Goal: Task Accomplishment & Management: Manage account settings

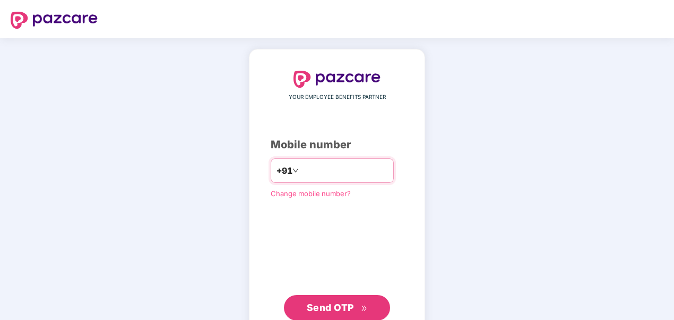
click at [334, 172] on input "number" at bounding box center [344, 170] width 87 height 17
type input "**********"
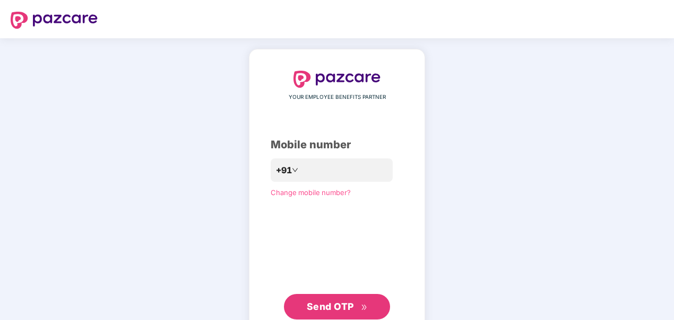
click at [342, 311] on span "Send OTP" at bounding box center [330, 305] width 47 height 11
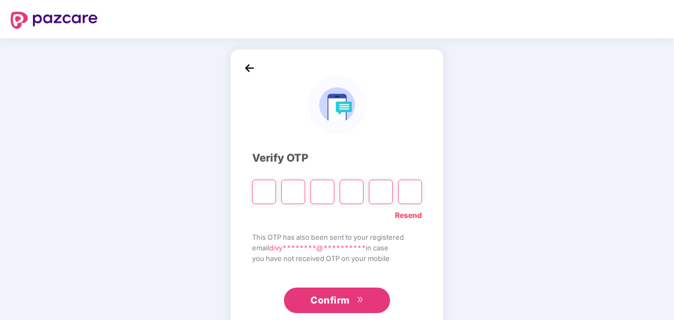
type input "*"
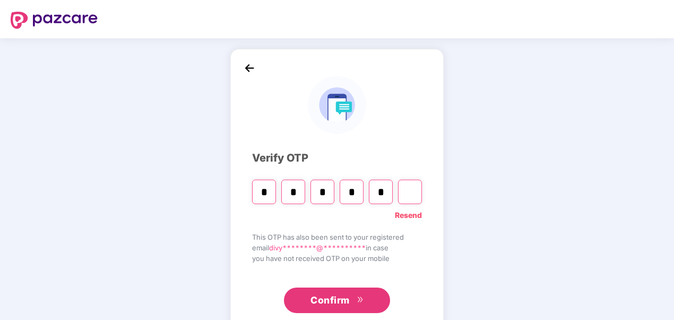
type input "*"
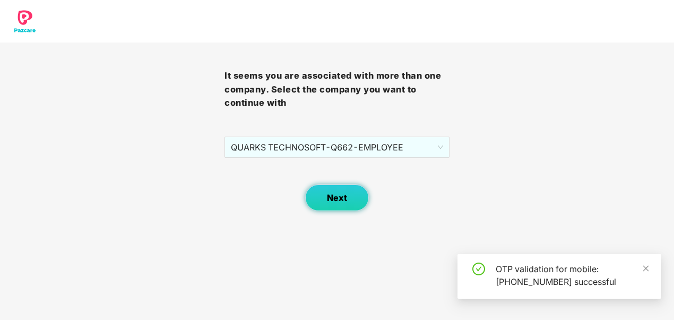
click at [333, 205] on button "Next" at bounding box center [337, 197] width 64 height 27
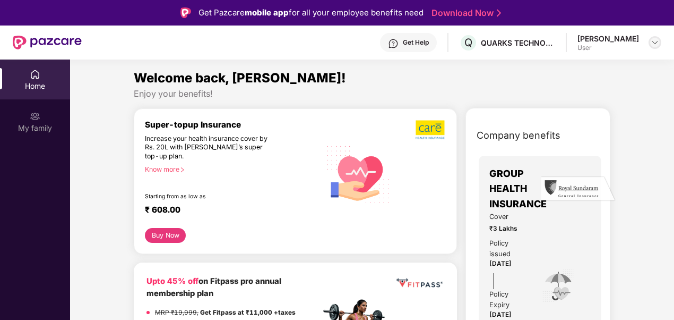
click at [655, 45] on img at bounding box center [655, 42] width 8 height 8
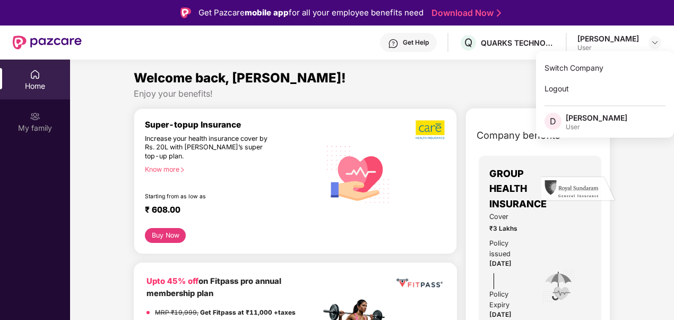
click at [489, 75] on div "Welcome back, [PERSON_NAME]!" at bounding box center [372, 78] width 477 height 20
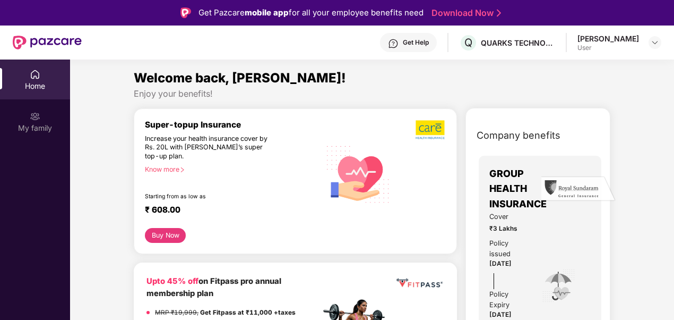
click at [551, 110] on div "Company benefits GROUP HEALTH INSURANCE Cover ₹3 Lakhs Policy issued [DATE] Pol…" at bounding box center [538, 271] width 145 height 326
click at [33, 70] on img at bounding box center [35, 74] width 11 height 11
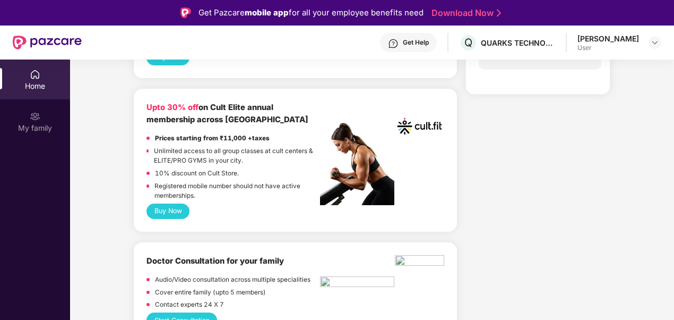
scroll to position [318, 0]
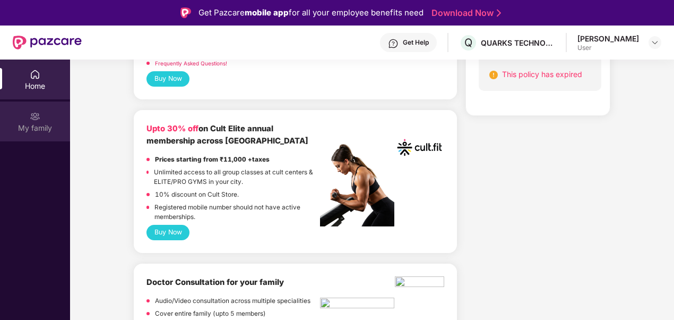
click at [35, 114] on img at bounding box center [35, 116] width 11 height 11
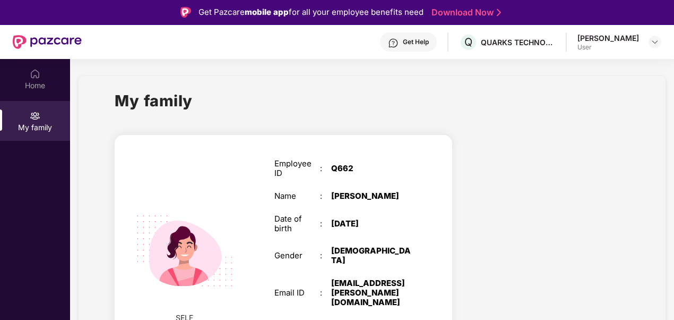
scroll to position [0, 0]
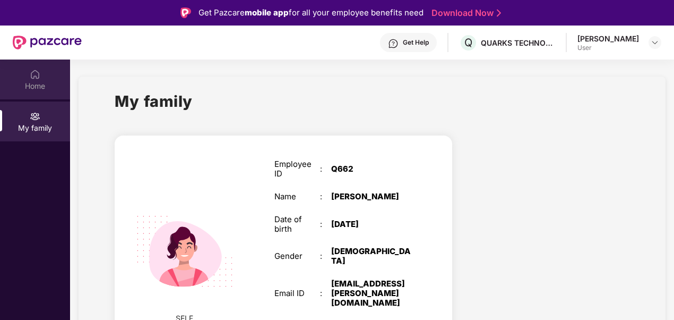
click at [31, 81] on div "Home" at bounding box center [35, 86] width 70 height 11
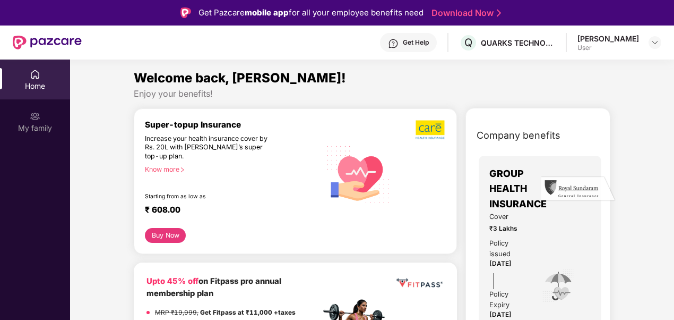
click at [653, 38] on img at bounding box center [655, 42] width 8 height 8
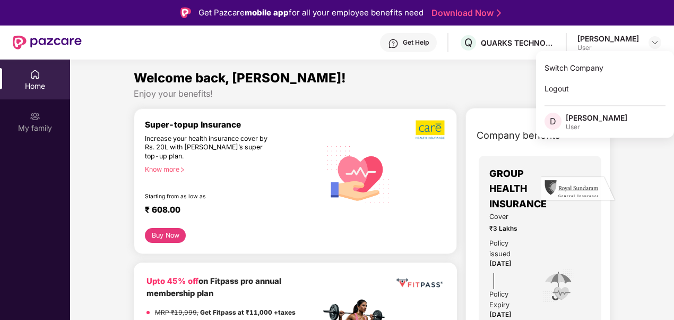
click at [585, 111] on div "Switch Company Logout D [PERSON_NAME] User" at bounding box center [605, 94] width 138 height 87
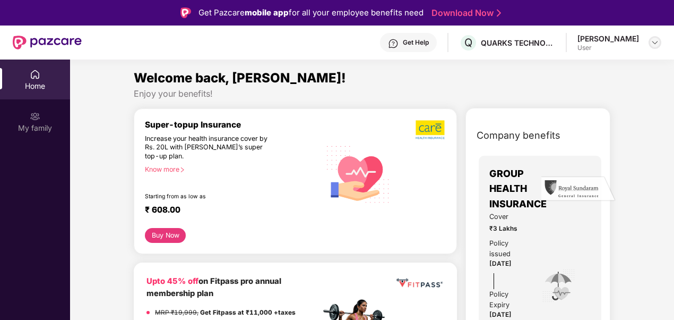
click at [659, 39] on div at bounding box center [655, 42] width 13 height 13
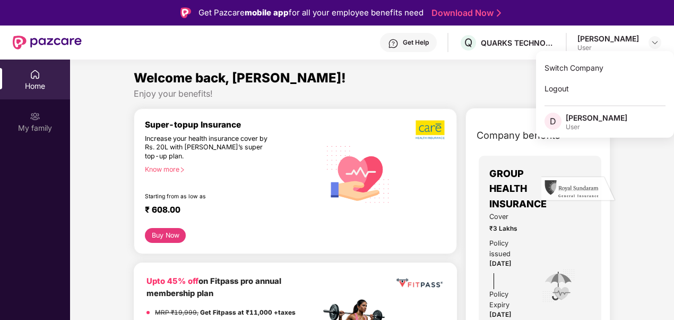
click at [576, 126] on div "User" at bounding box center [597, 127] width 62 height 8
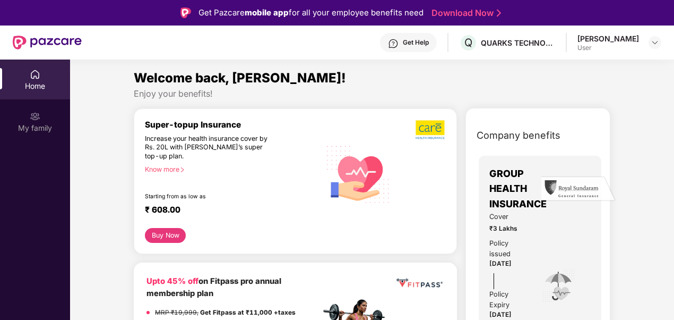
click at [608, 48] on div "User" at bounding box center [609, 48] width 62 height 8
click at [657, 39] on img at bounding box center [655, 42] width 8 height 8
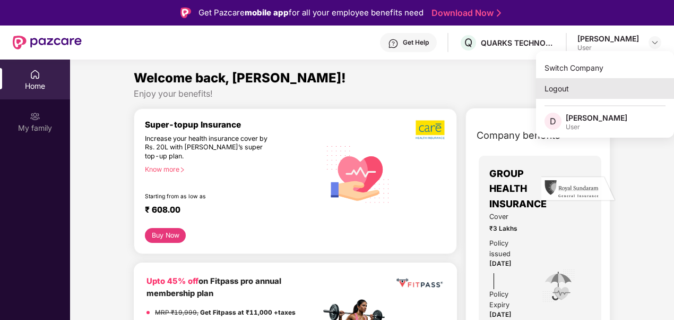
click at [567, 82] on div "Logout" at bounding box center [605, 88] width 138 height 21
